Goal: Complete application form: Complete application form

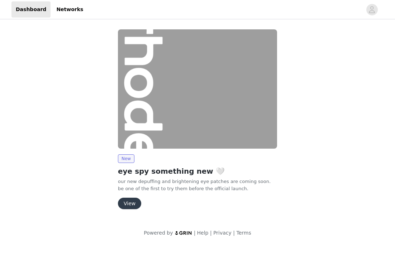
click at [135, 204] on button "View" at bounding box center [129, 203] width 23 height 11
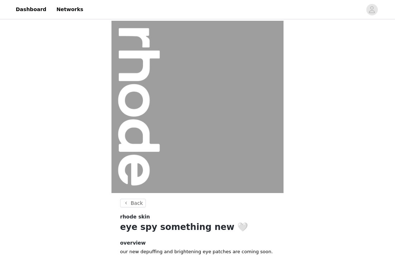
scroll to position [77, 0]
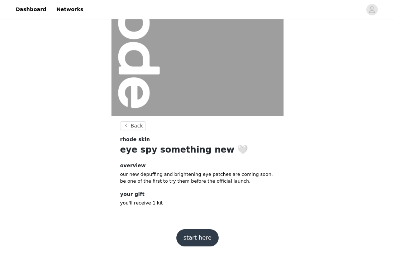
click at [192, 237] on button "start here" at bounding box center [197, 237] width 42 height 17
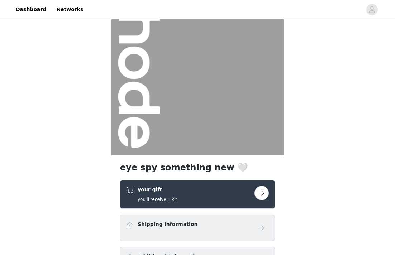
scroll to position [116, 0]
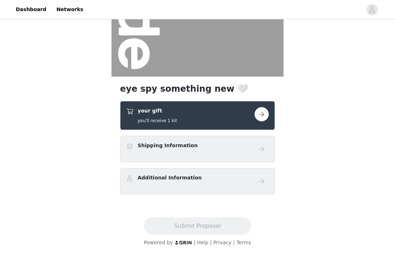
click at [259, 113] on button "button" at bounding box center [261, 114] width 14 height 14
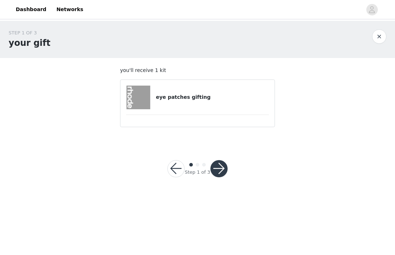
click at [215, 167] on button "button" at bounding box center [218, 168] width 17 height 17
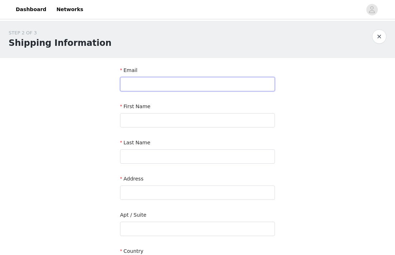
click at [178, 81] on input "text" at bounding box center [197, 84] width 155 height 14
type input "[PERSON_NAME][EMAIL_ADDRESS][DOMAIN_NAME]"
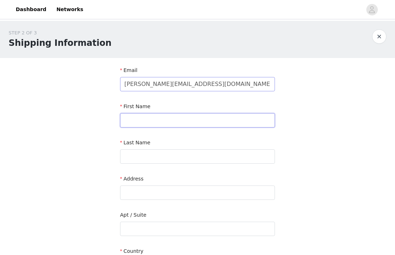
type input "[PERSON_NAME]"
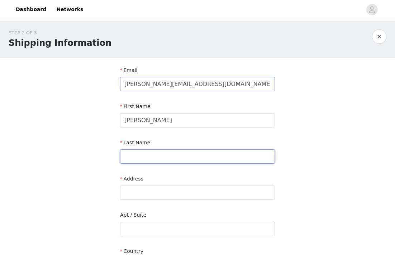
type input "[PERSON_NAME]"
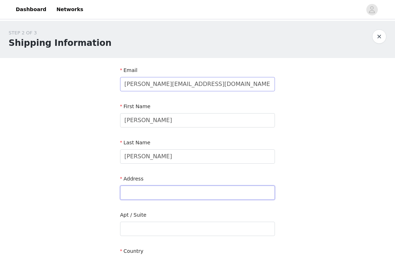
type input "[STREET_ADDRESS]"
type input "[GEOGRAPHIC_DATA]"
type input "29485-9017"
type input "8039840242"
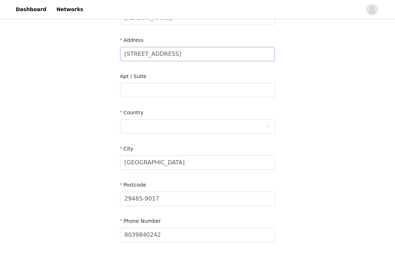
scroll to position [197, 0]
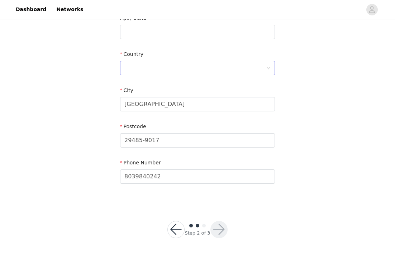
click at [186, 69] on div at bounding box center [194, 68] width 141 height 14
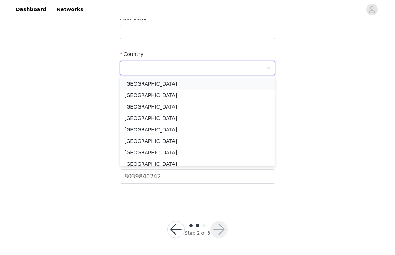
click at [178, 80] on li "[GEOGRAPHIC_DATA]" at bounding box center [197, 83] width 155 height 11
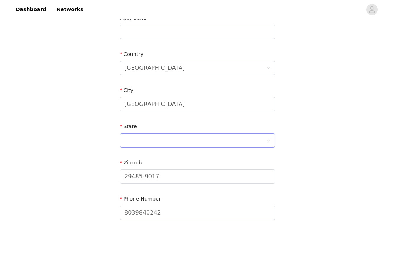
click at [189, 145] on div at bounding box center [194, 141] width 141 height 14
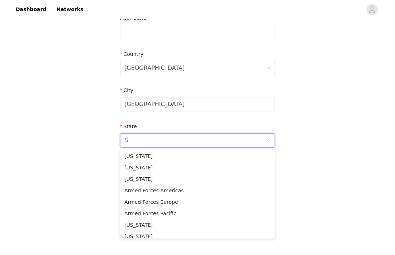
type input "[US_STATE]"
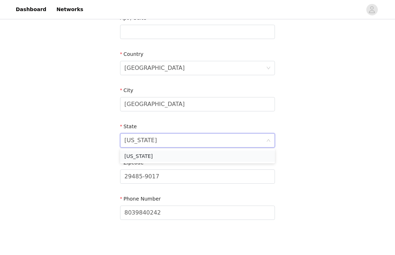
click at [177, 156] on li "[US_STATE]" at bounding box center [197, 155] width 155 height 11
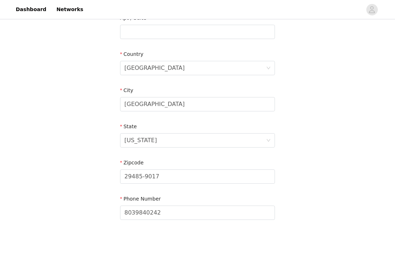
scroll to position [233, 0]
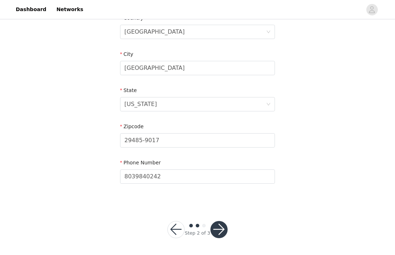
click at [221, 227] on button "button" at bounding box center [218, 229] width 17 height 17
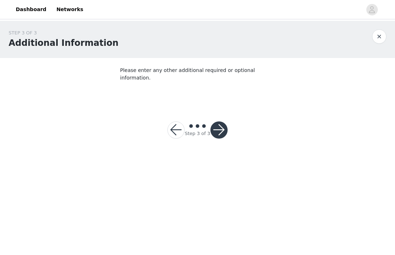
click at [218, 121] on button "button" at bounding box center [218, 129] width 17 height 17
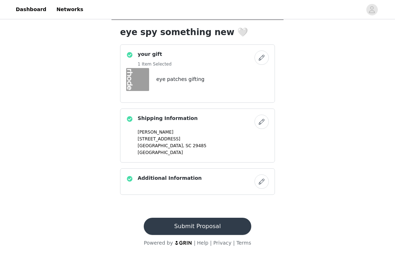
click at [196, 221] on button "Submit Proposal" at bounding box center [197, 226] width 107 height 17
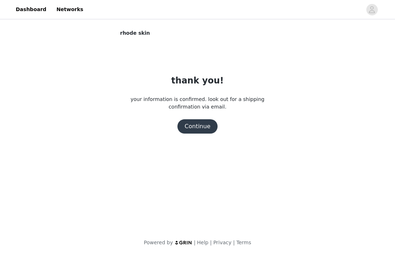
click at [192, 129] on button "Continue" at bounding box center [197, 126] width 40 height 14
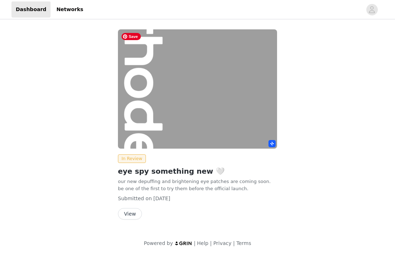
scroll to position [1, 0]
